Goal: Navigation & Orientation: Find specific page/section

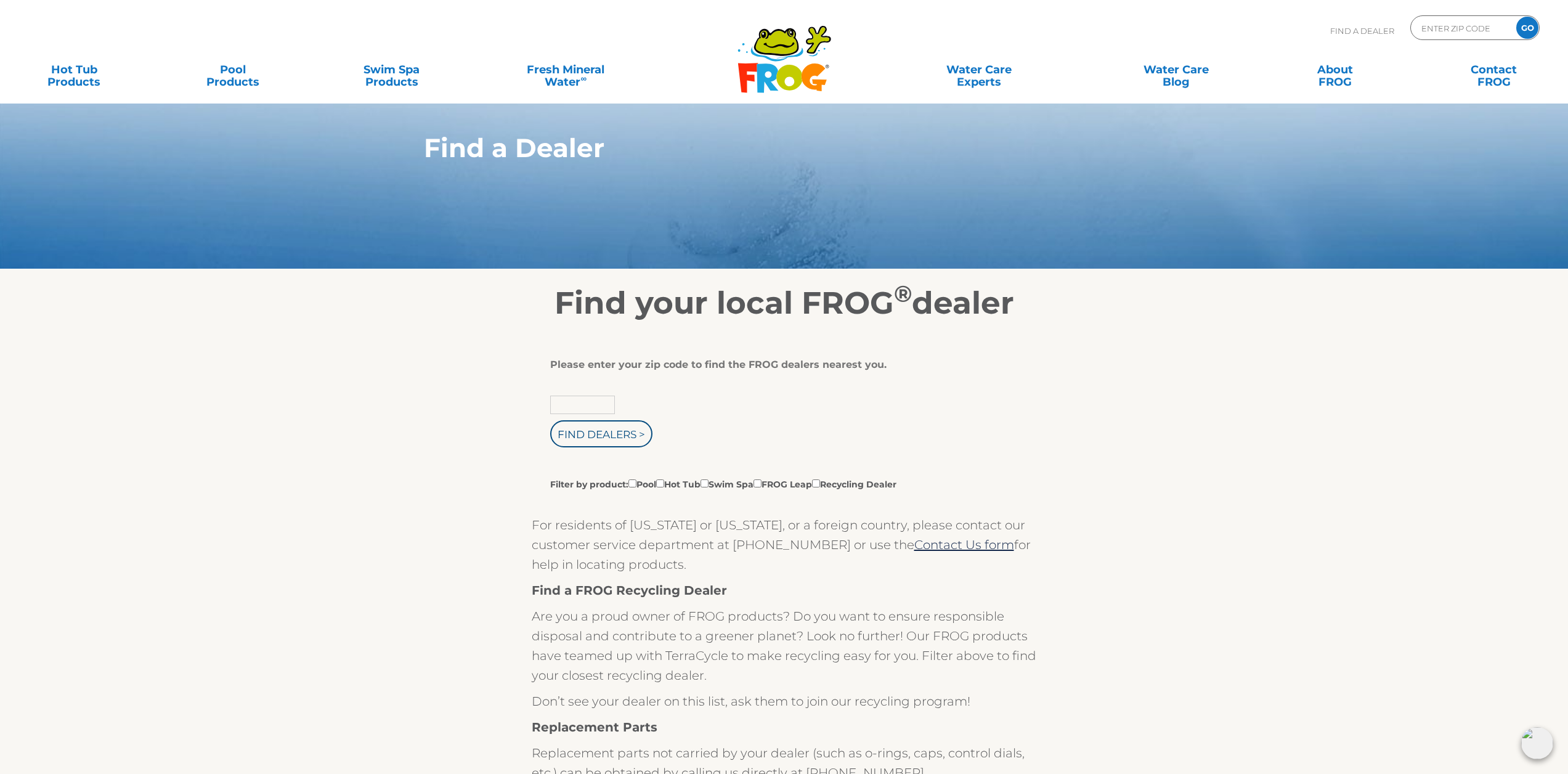
click at [590, 402] on input "text" at bounding box center [582, 405] width 65 height 18
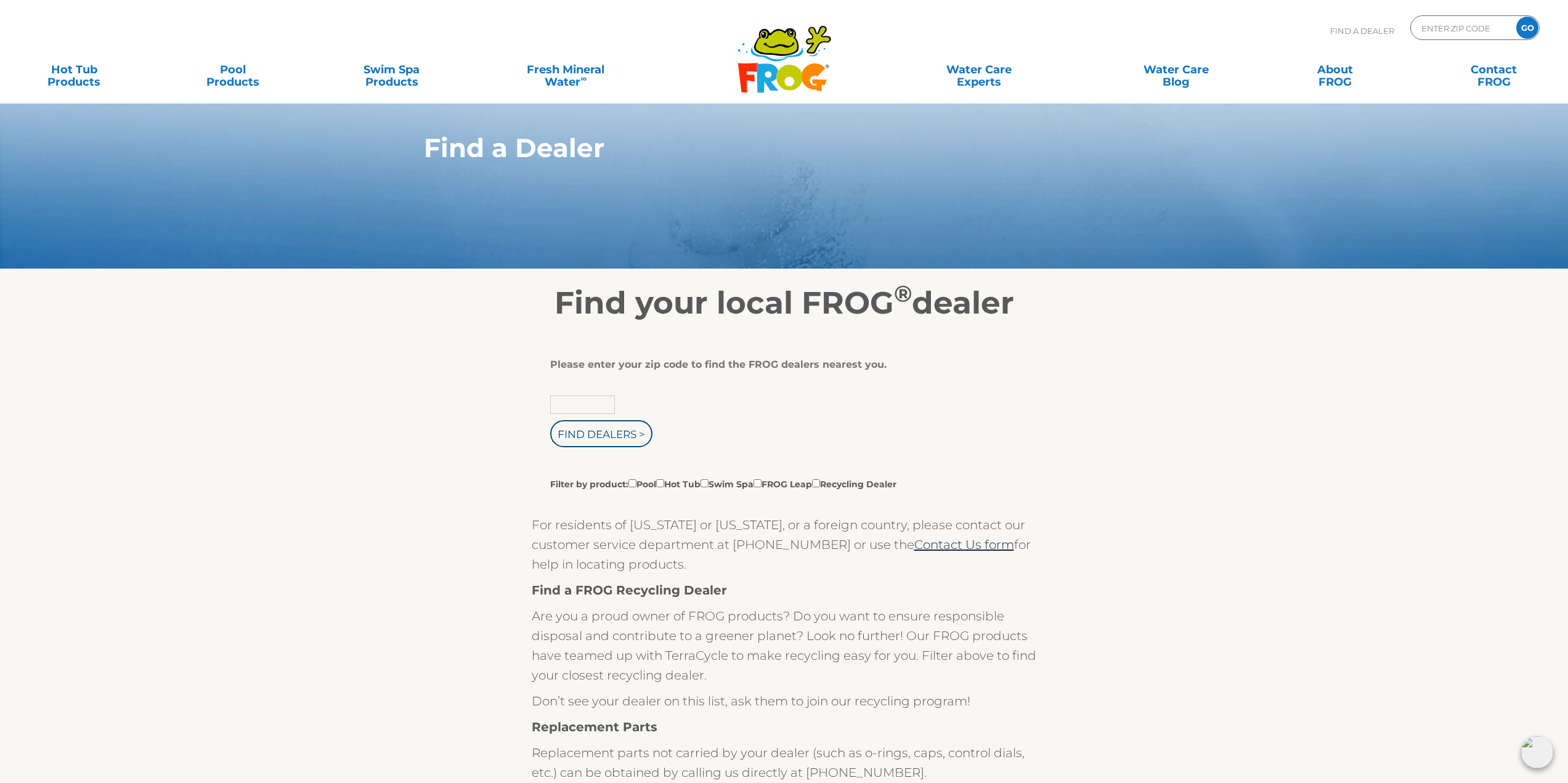
click at [604, 410] on input "text" at bounding box center [582, 405] width 65 height 18
